Goal: Find contact information: Find contact information

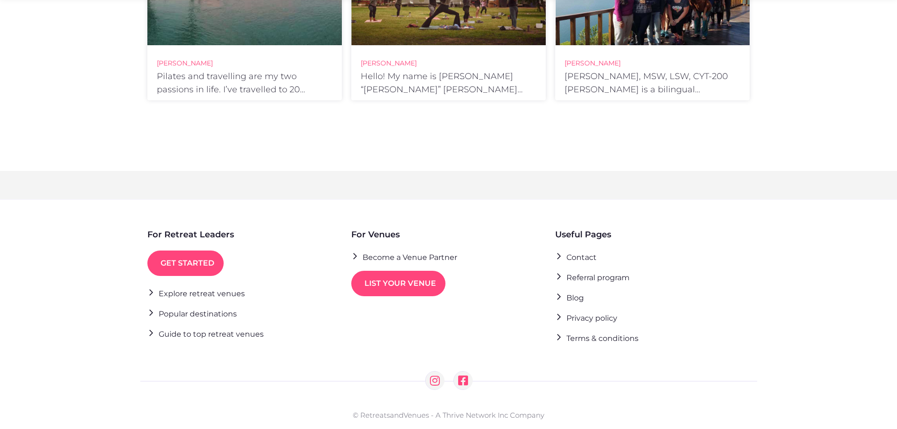
scroll to position [436, 0]
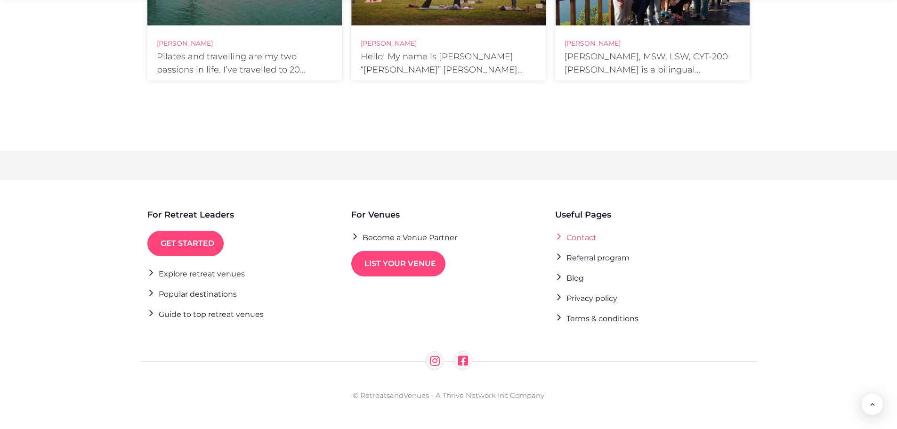
click at [583, 235] on link "Contact" at bounding box center [575, 237] width 41 height 13
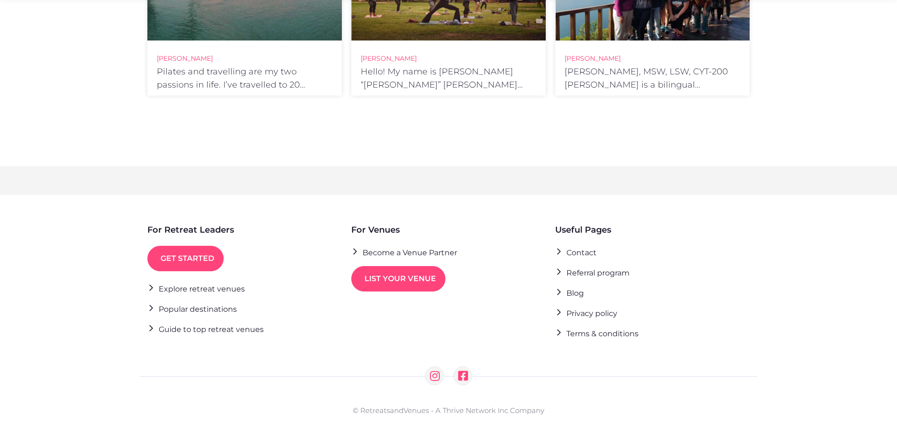
scroll to position [436, 0]
